Goal: Task Accomplishment & Management: Complete application form

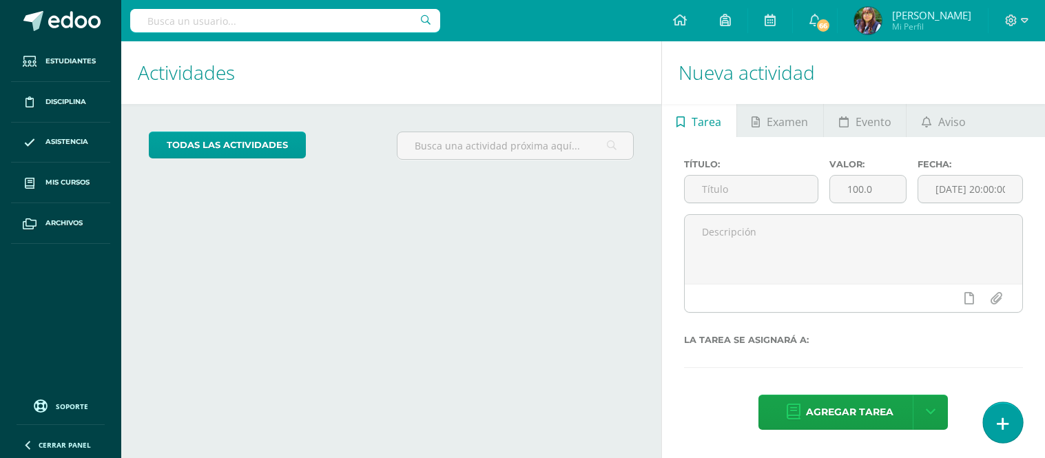
click at [1007, 424] on icon at bounding box center [1003, 424] width 12 height 16
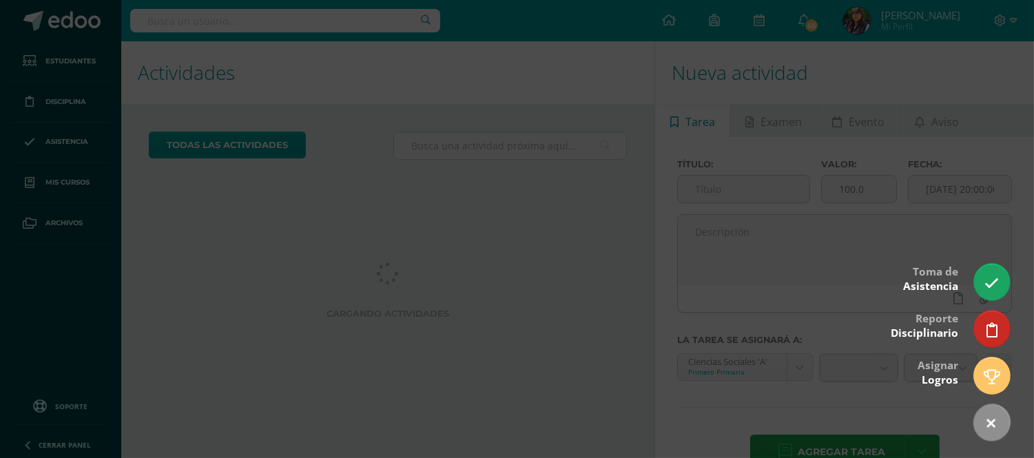
click at [996, 278] on icon at bounding box center [992, 283] width 14 height 14
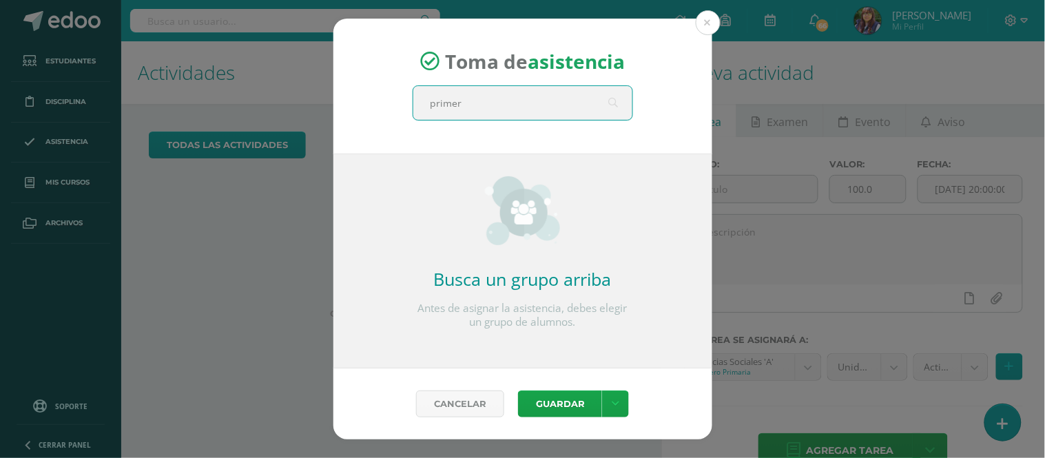
type input "primero"
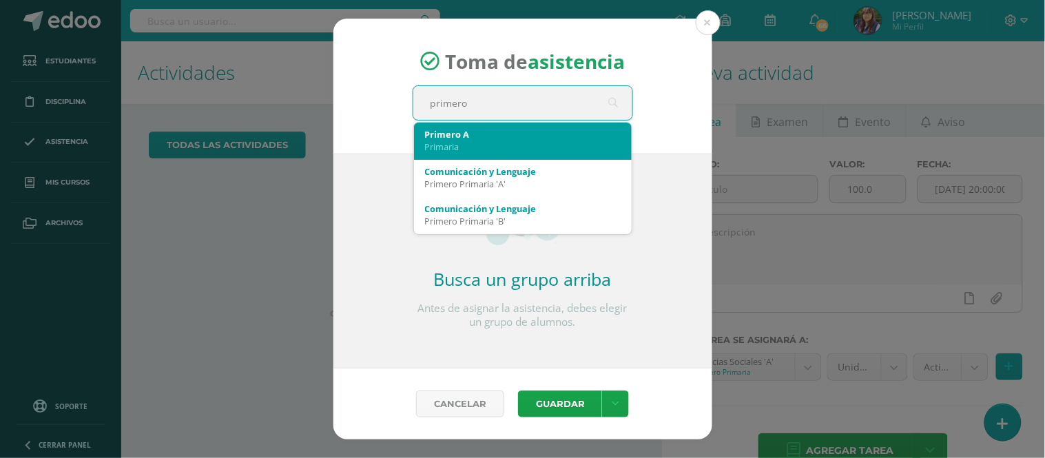
click at [466, 141] on div "Primaria" at bounding box center [523, 147] width 196 height 12
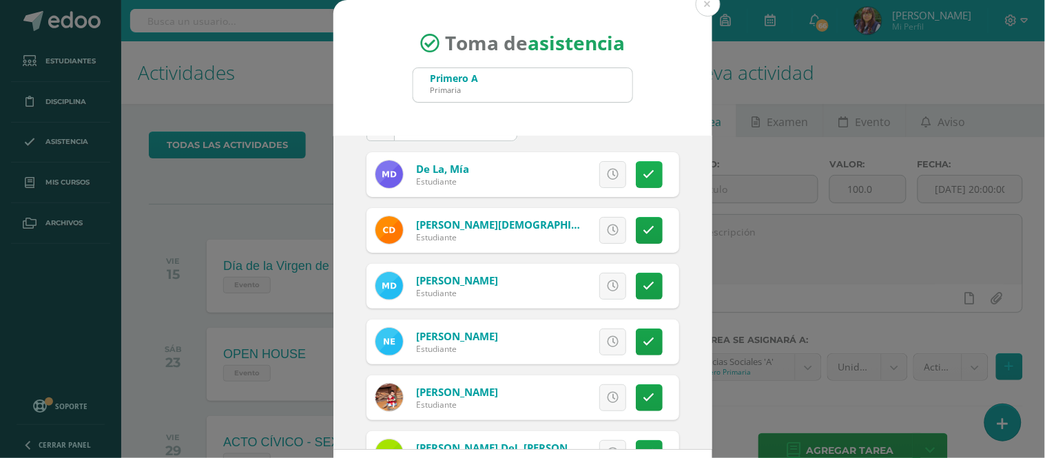
scroll to position [46, 0]
click at [644, 227] on icon at bounding box center [650, 230] width 12 height 12
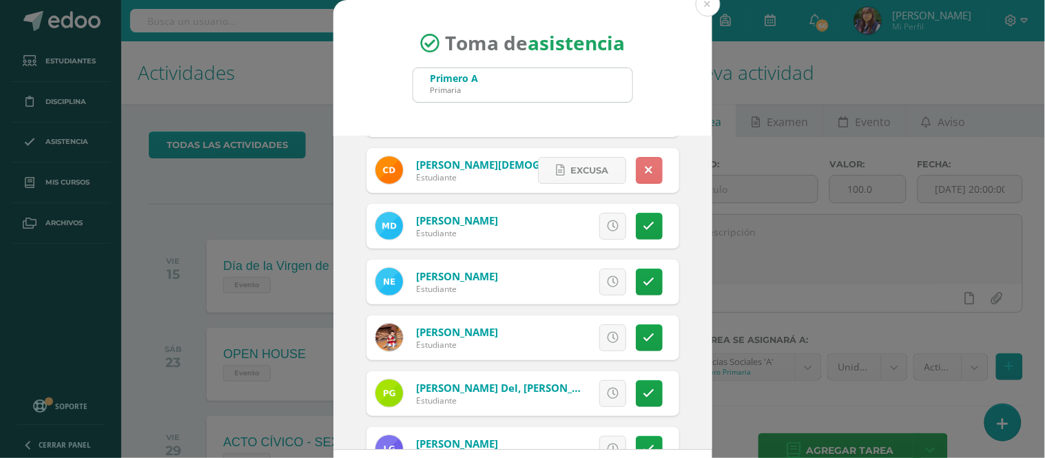
click at [644, 227] on icon at bounding box center [650, 226] width 12 height 12
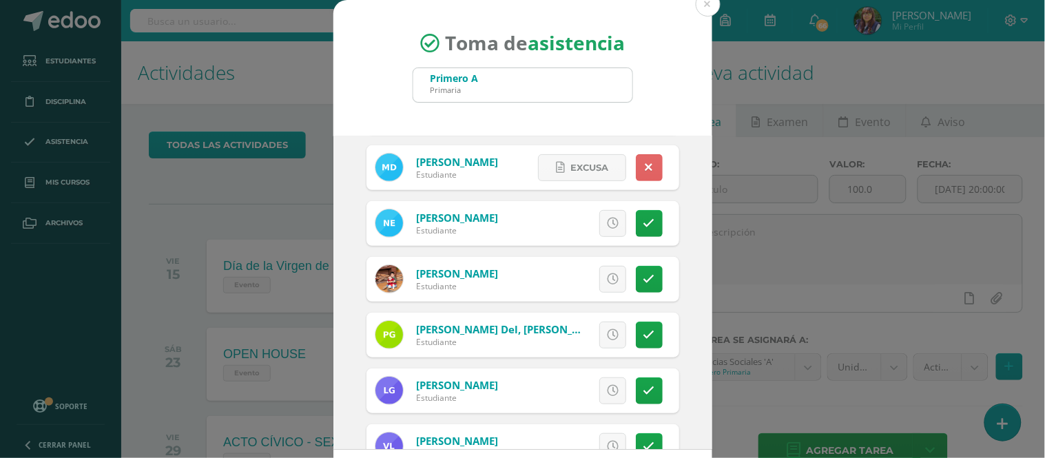
scroll to position [175, 0]
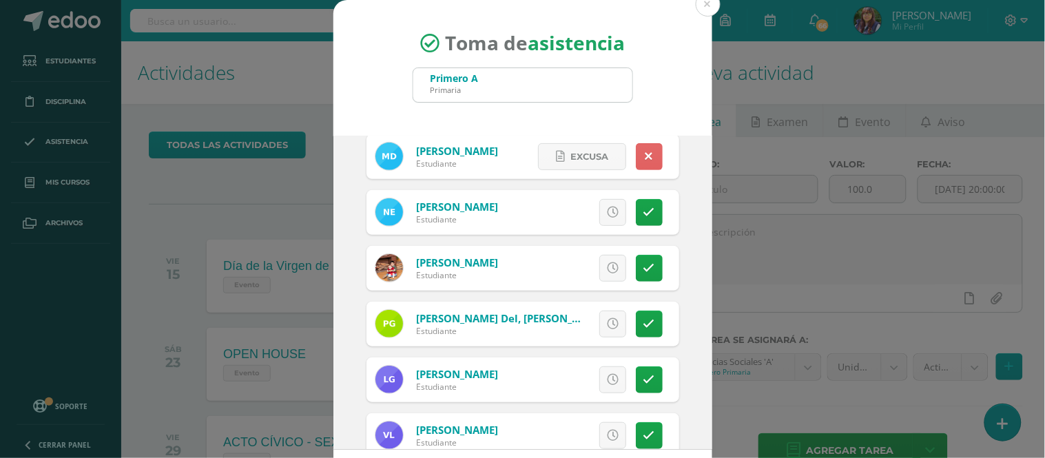
click at [631, 227] on div "Excusa Detalles sobre excusa: Añadir excusa a todas las inasistencias del día C…" at bounding box center [580, 212] width 198 height 45
click at [636, 218] on link at bounding box center [649, 212] width 27 height 27
click at [644, 273] on icon at bounding box center [650, 269] width 12 height 12
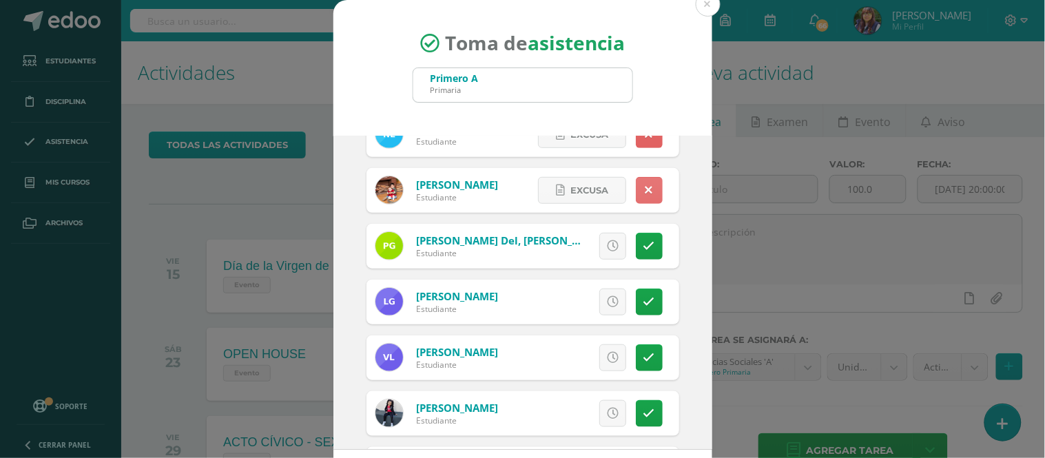
scroll to position [254, 0]
click at [644, 247] on icon at bounding box center [650, 246] width 12 height 12
click at [644, 300] on icon at bounding box center [650, 302] width 12 height 12
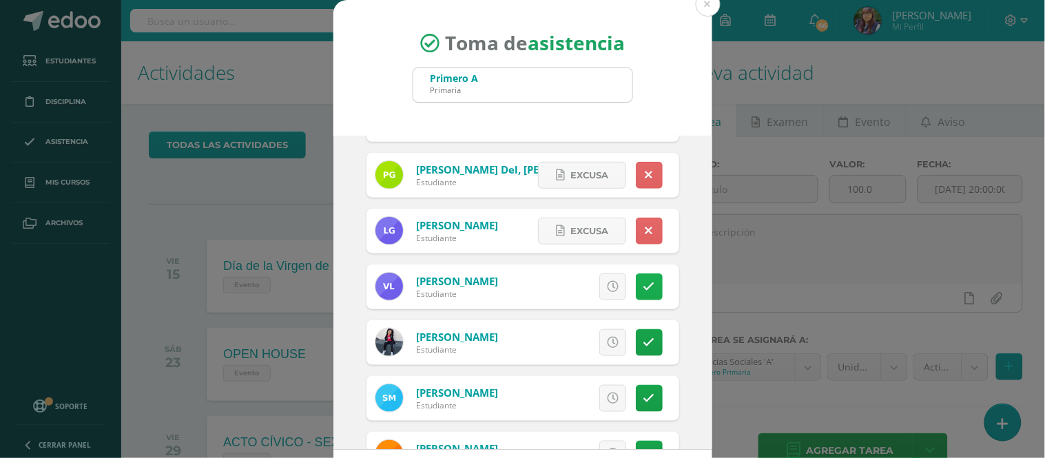
scroll to position [389, 0]
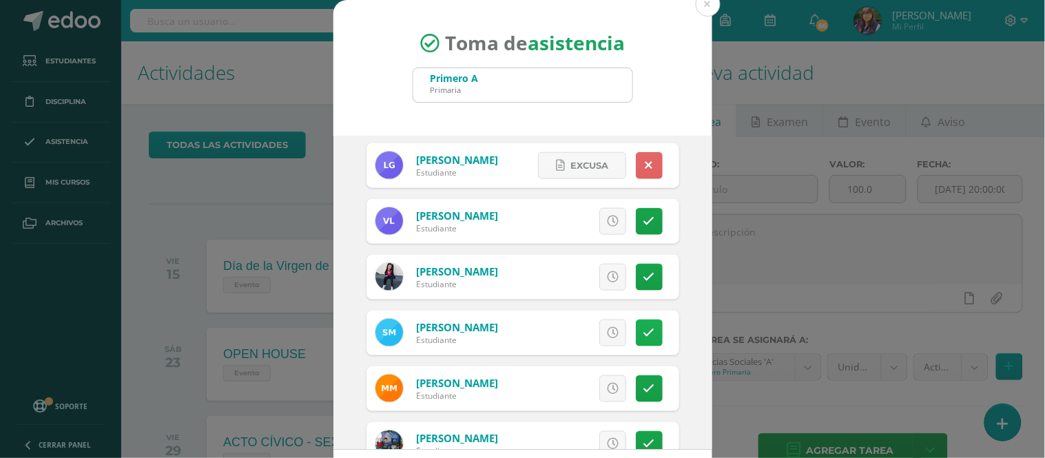
click at [644, 327] on icon at bounding box center [650, 333] width 12 height 12
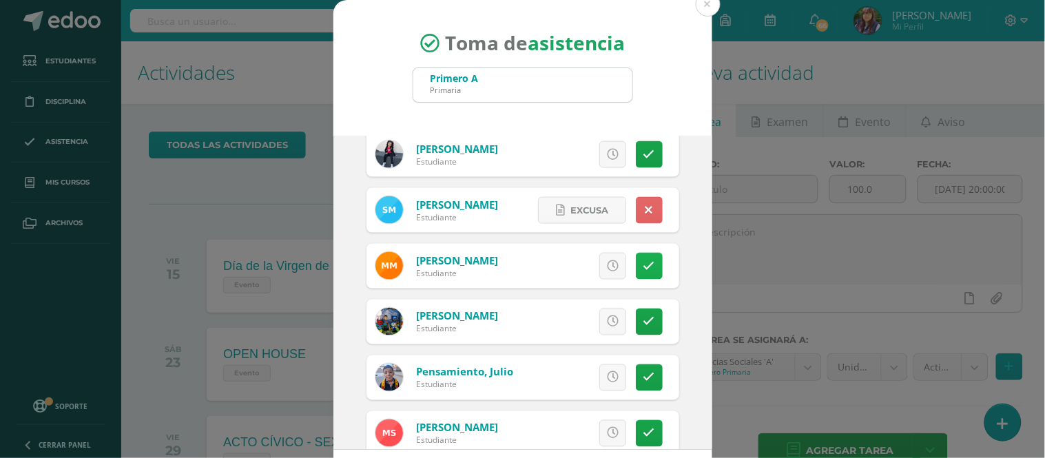
scroll to position [513, 0]
click at [644, 322] on icon at bounding box center [650, 322] width 12 height 12
click at [644, 373] on icon at bounding box center [650, 377] width 12 height 12
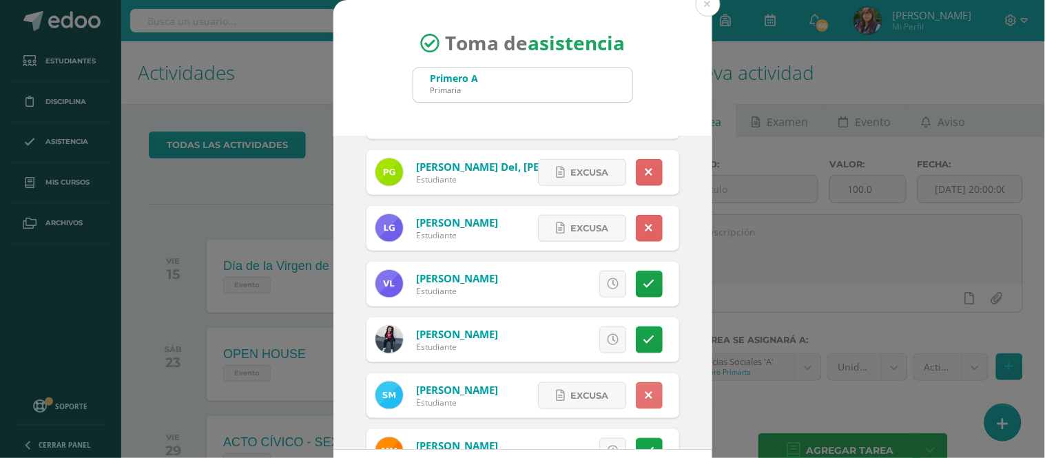
scroll to position [326, 0]
click at [636, 237] on link at bounding box center [649, 229] width 27 height 27
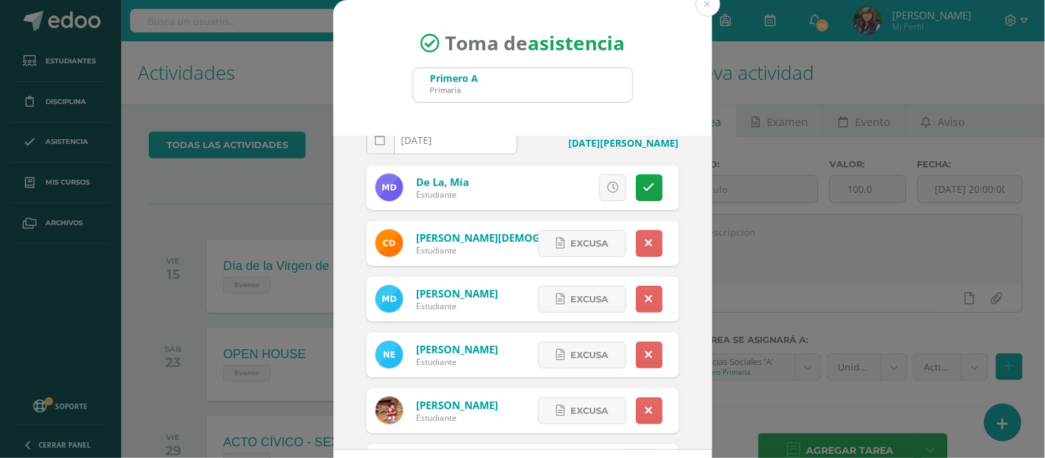
scroll to position [31, 0]
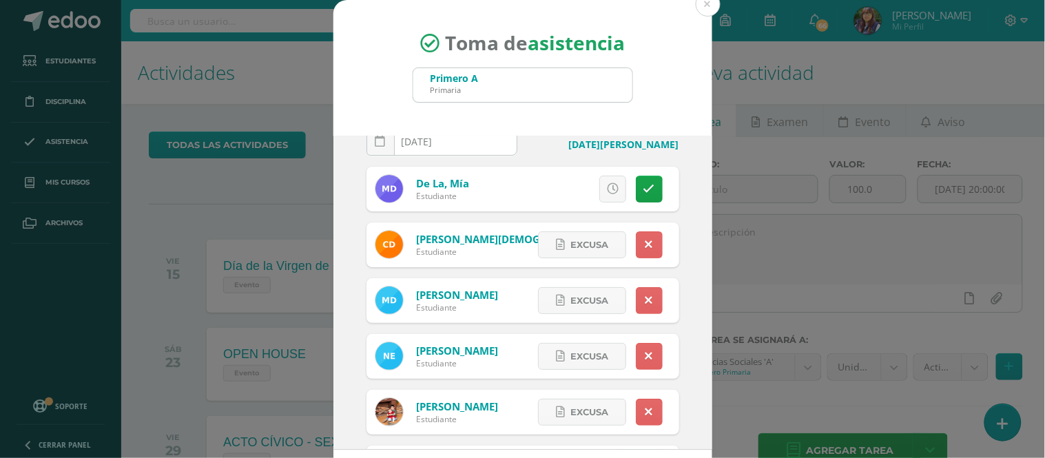
click at [636, 237] on link at bounding box center [649, 245] width 27 height 27
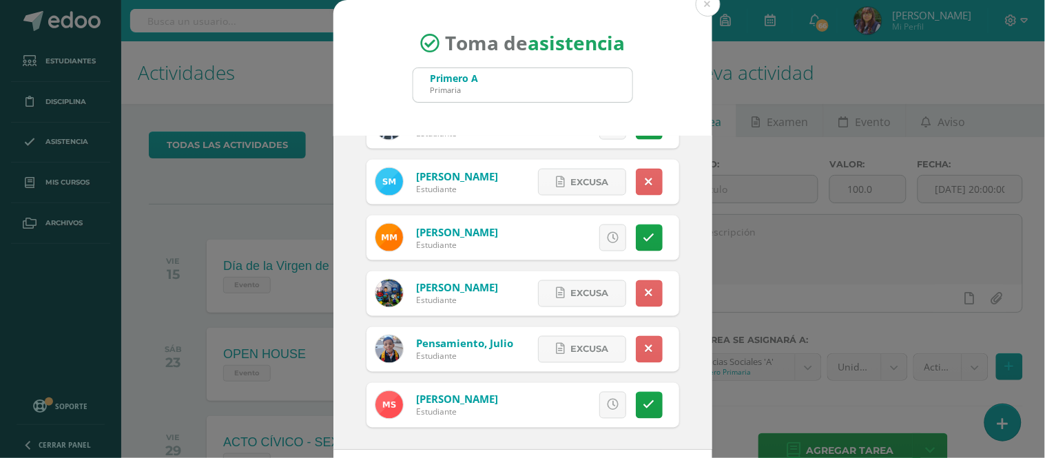
scroll to position [62, 0]
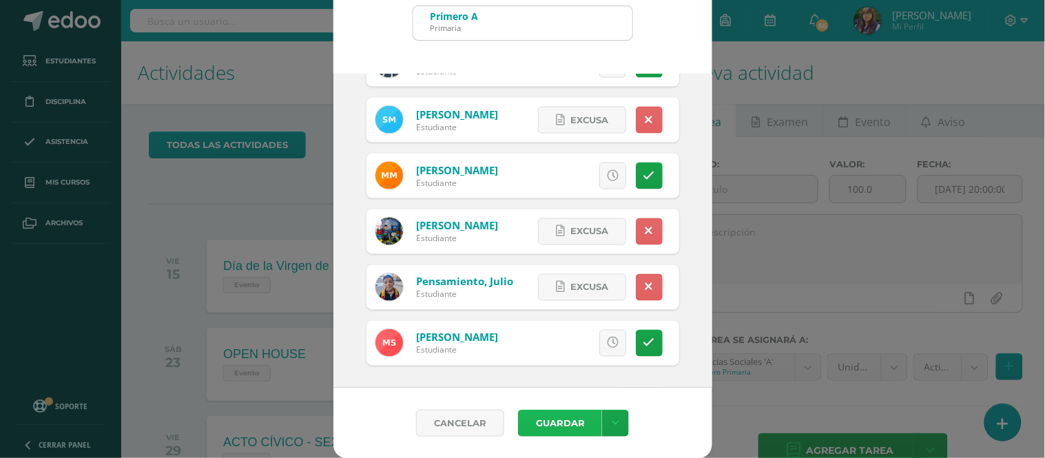
click at [550, 422] on button "Guardar" at bounding box center [560, 423] width 84 height 27
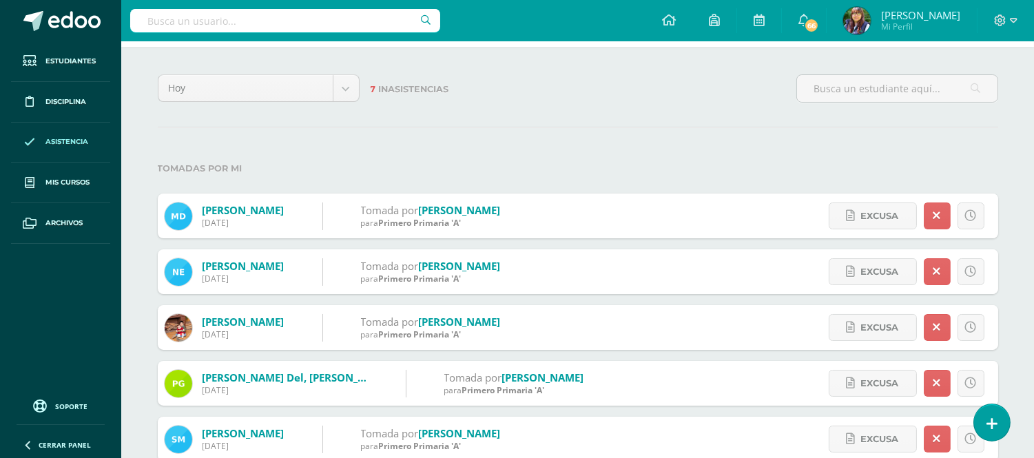
scroll to position [57, 0]
click at [76, 29] on span at bounding box center [74, 21] width 52 height 21
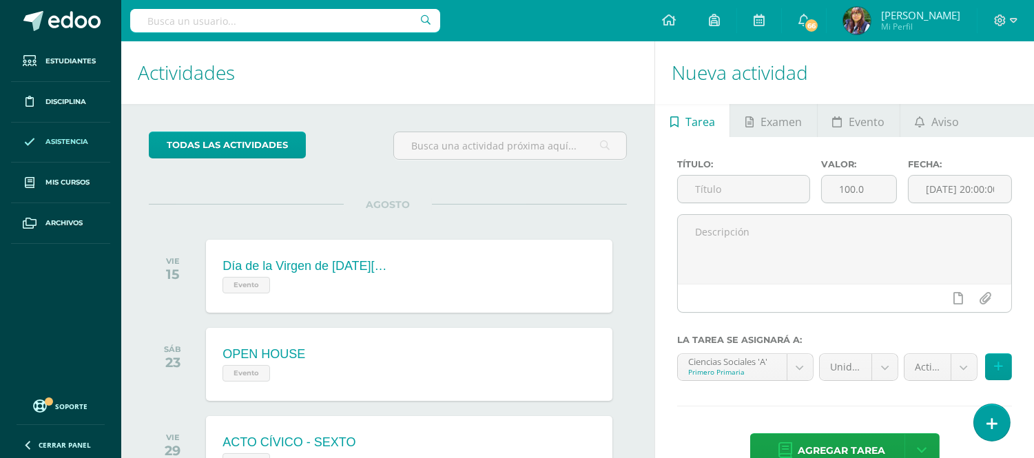
click at [63, 145] on span "Asistencia" at bounding box center [66, 141] width 43 height 11
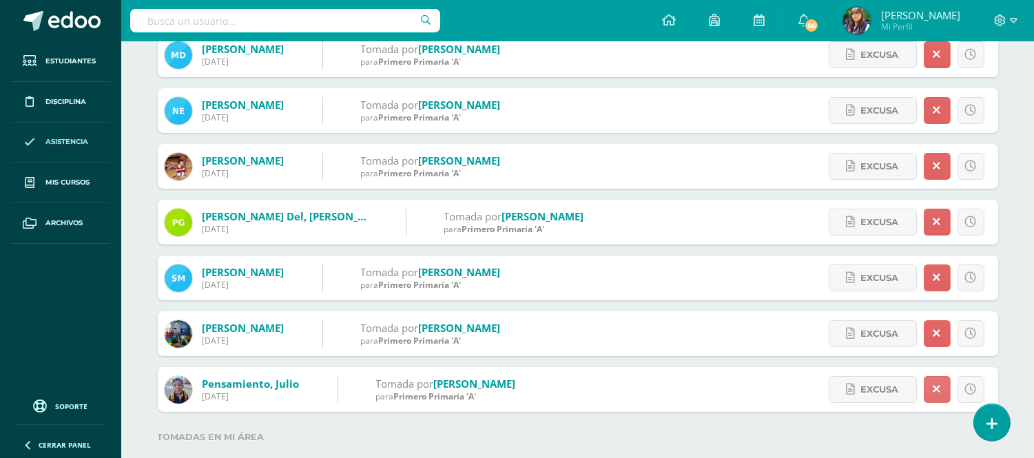
click at [940, 389] on link at bounding box center [937, 389] width 27 height 27
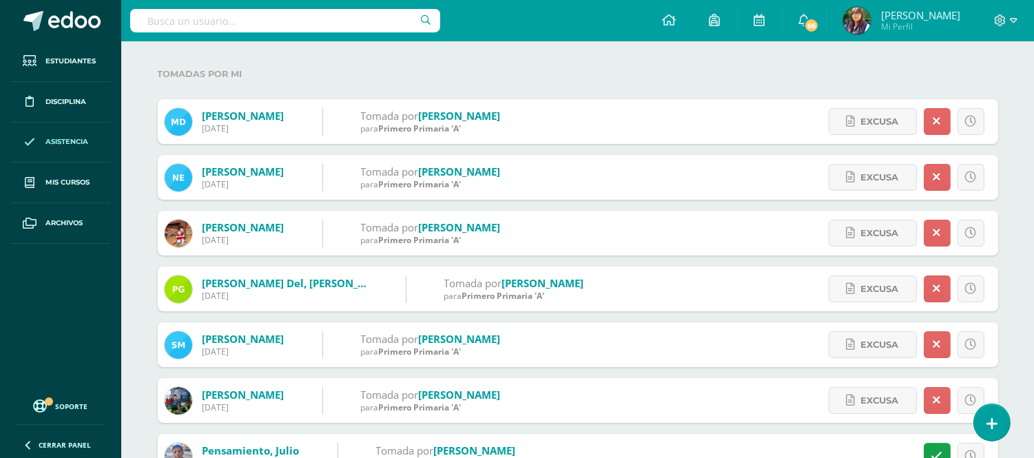
scroll to position [150, 0]
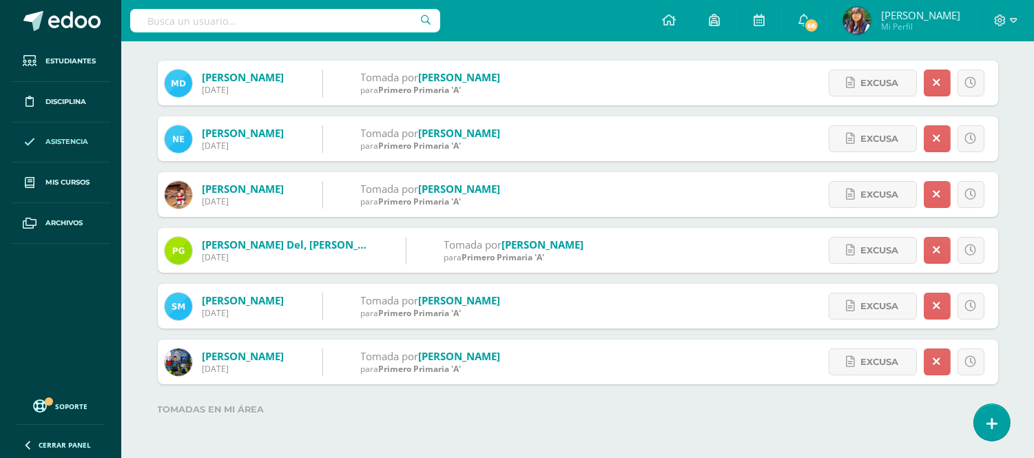
scroll to position [194, 0]
